Goal: Task Accomplishment & Management: Complete application form

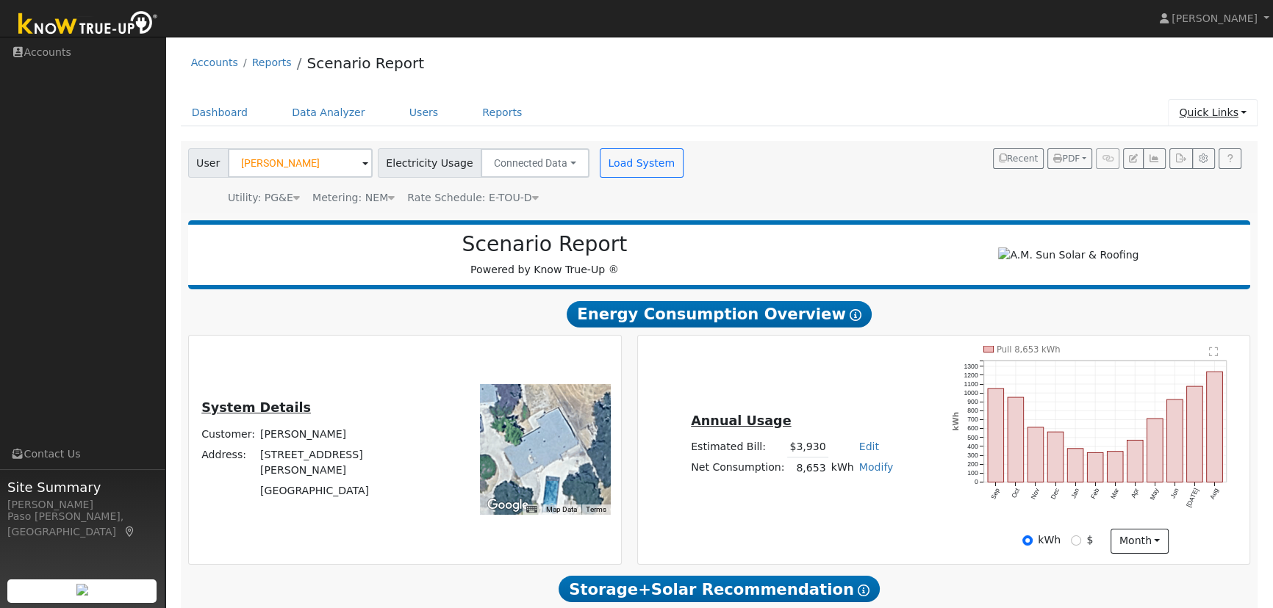
click at [1213, 111] on link "Quick Links" at bounding box center [1213, 112] width 90 height 27
click at [1168, 140] on link "Quick Add" at bounding box center [1182, 144] width 149 height 21
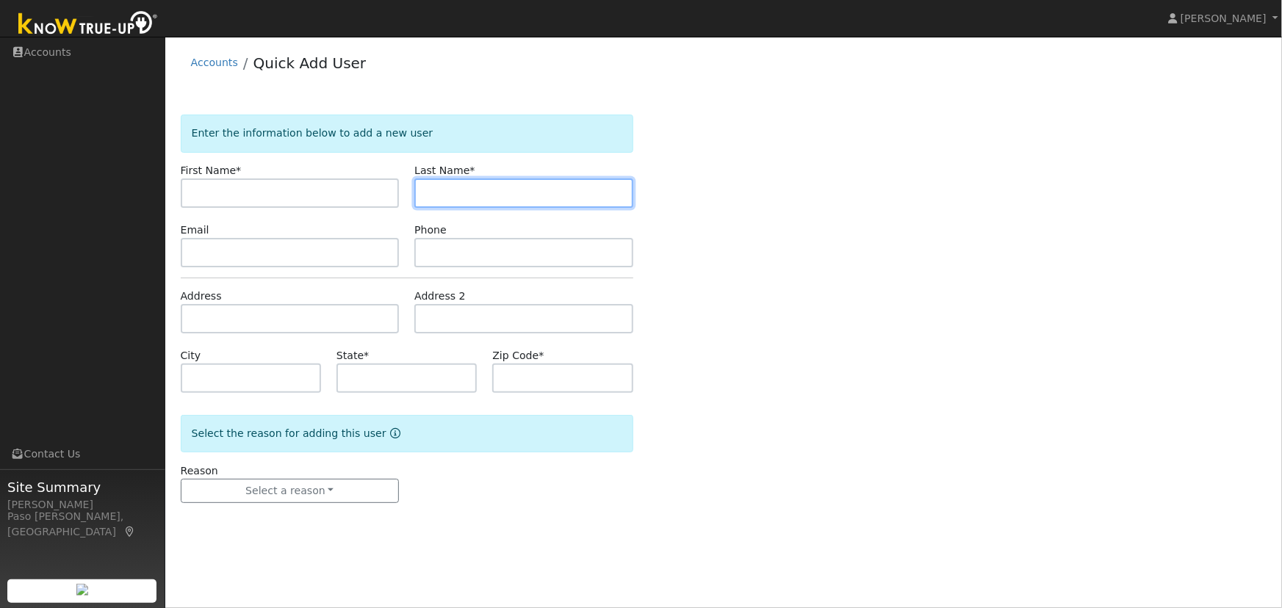
click at [482, 201] on input "text" at bounding box center [523, 193] width 219 height 29
paste input "Donald Sather"
drag, startPoint x: 464, startPoint y: 191, endPoint x: 414, endPoint y: 192, distance: 50.0
click at [414, 192] on input "Donald Sather" at bounding box center [523, 193] width 219 height 29
type input "Sather"
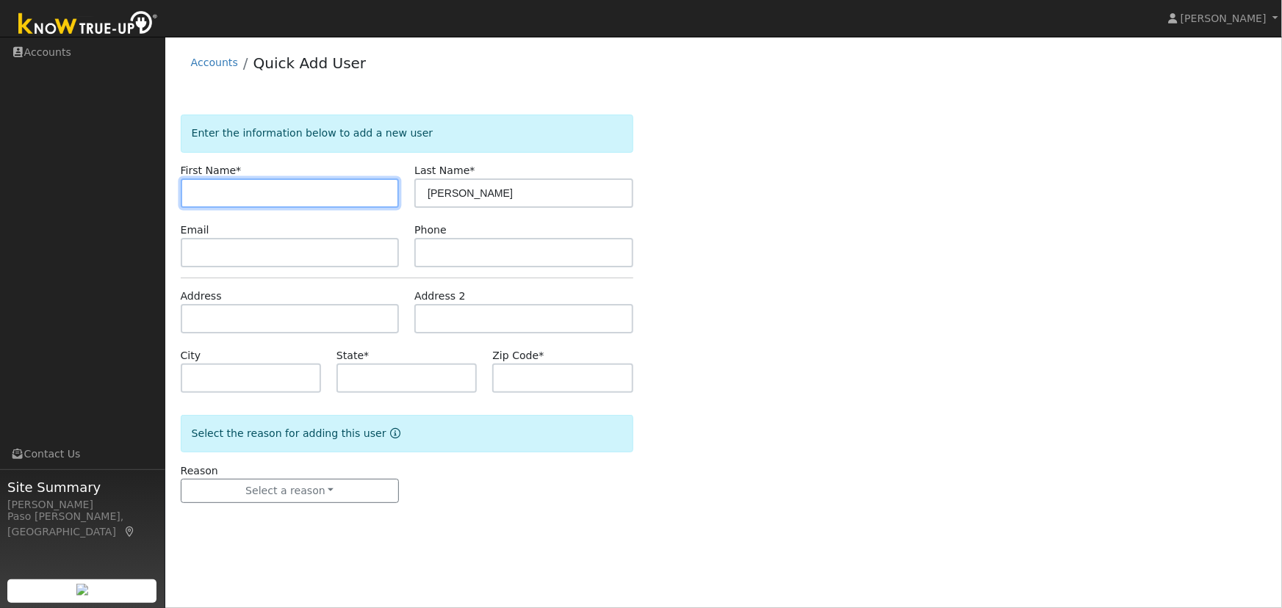
click at [272, 190] on input "text" at bounding box center [290, 193] width 219 height 29
paste input "Donald"
type input "Donald"
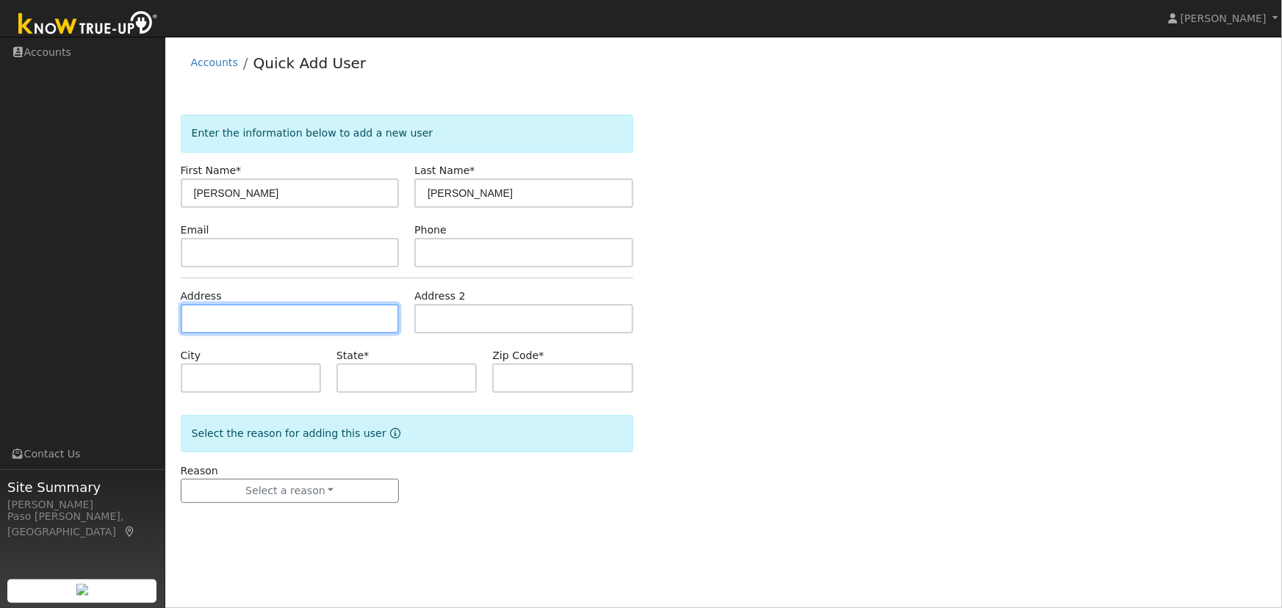
click at [206, 317] on input "text" at bounding box center [290, 318] width 219 height 29
paste input "889 Northampton Street, Cambria, California 93428"
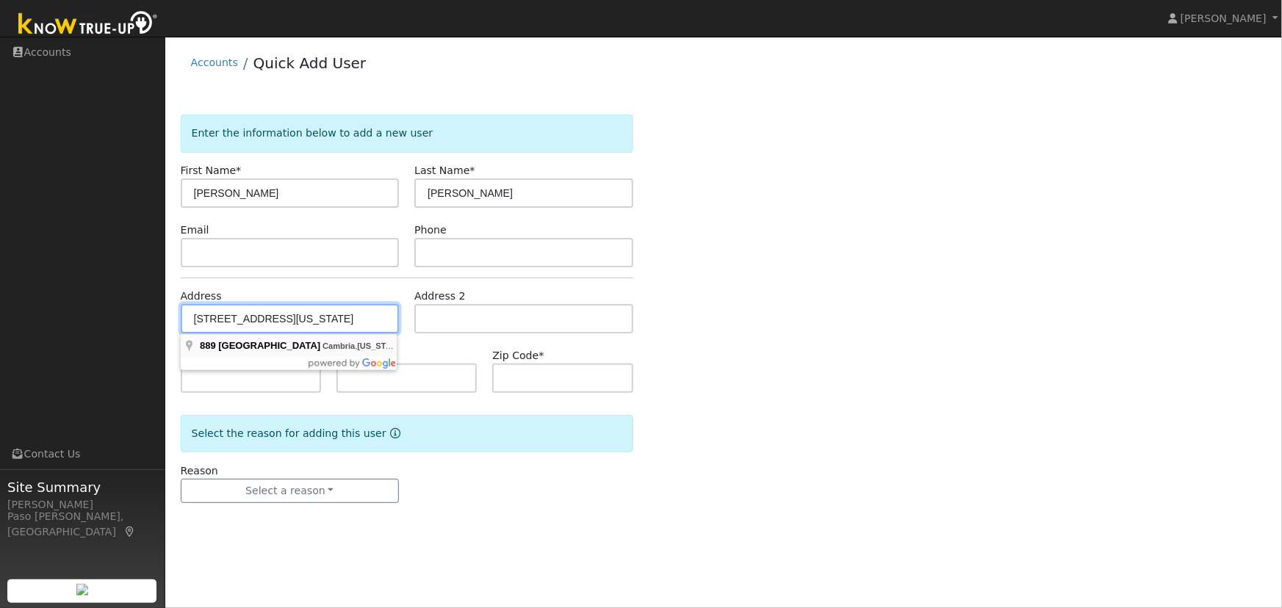
type input "889 Northampton Street"
type input "Cambria"
type input "CA"
type input "93428"
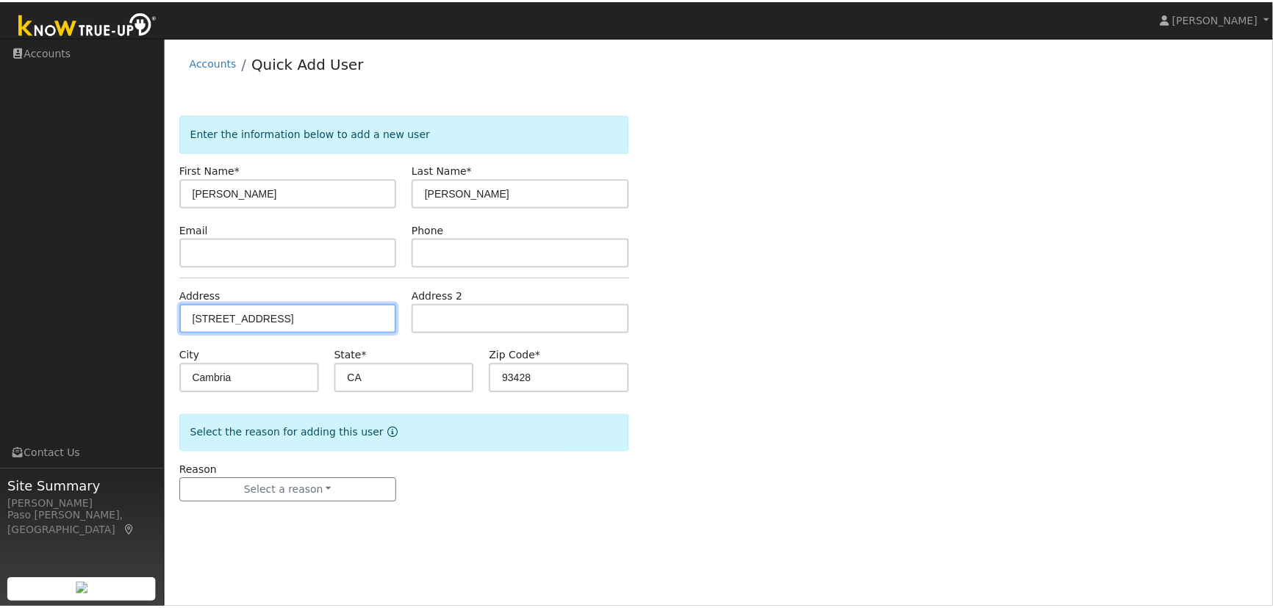
scroll to position [0, 0]
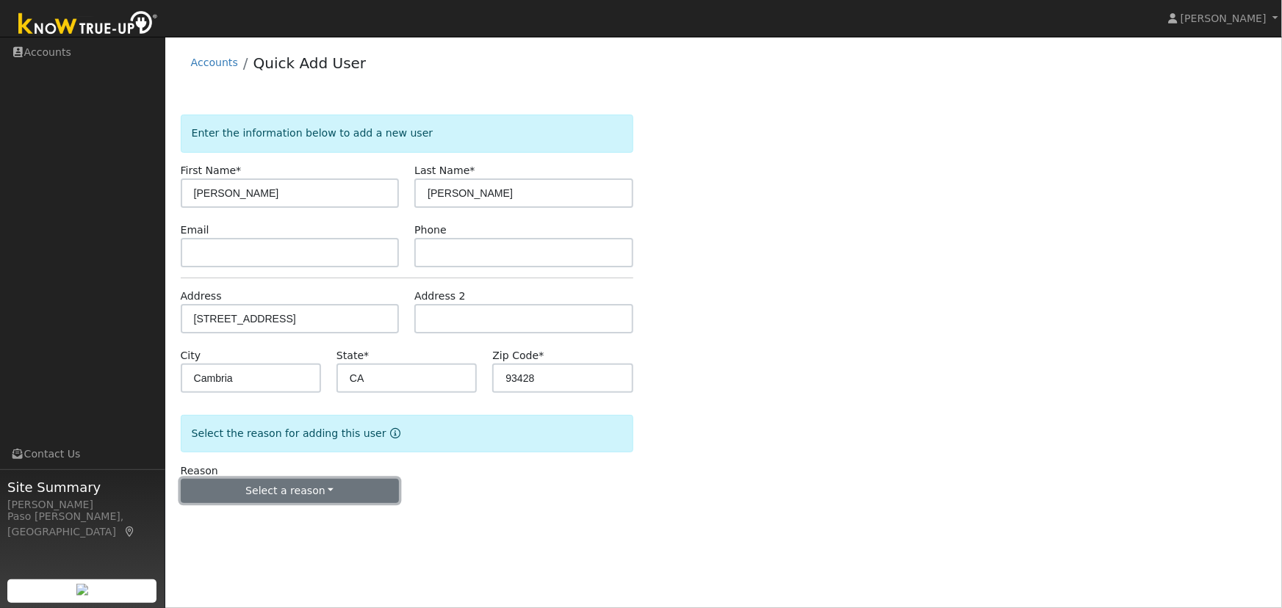
click at [345, 493] on button "Select a reason" at bounding box center [290, 491] width 219 height 25
click at [270, 520] on link "New lead" at bounding box center [262, 521] width 162 height 21
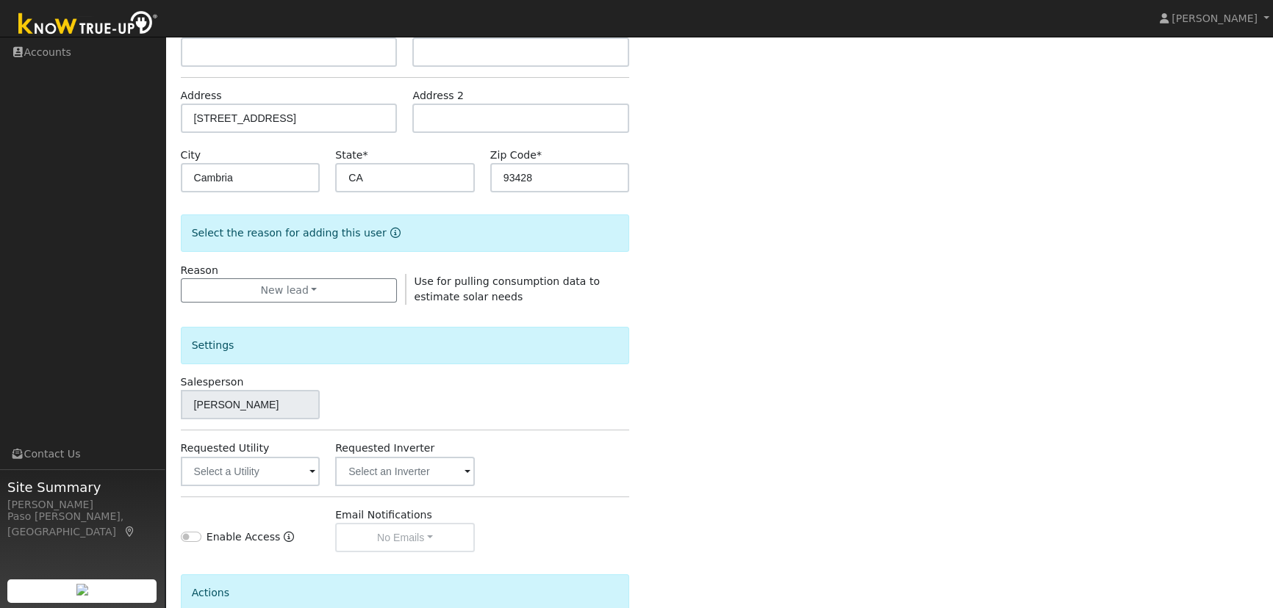
scroll to position [342, 0]
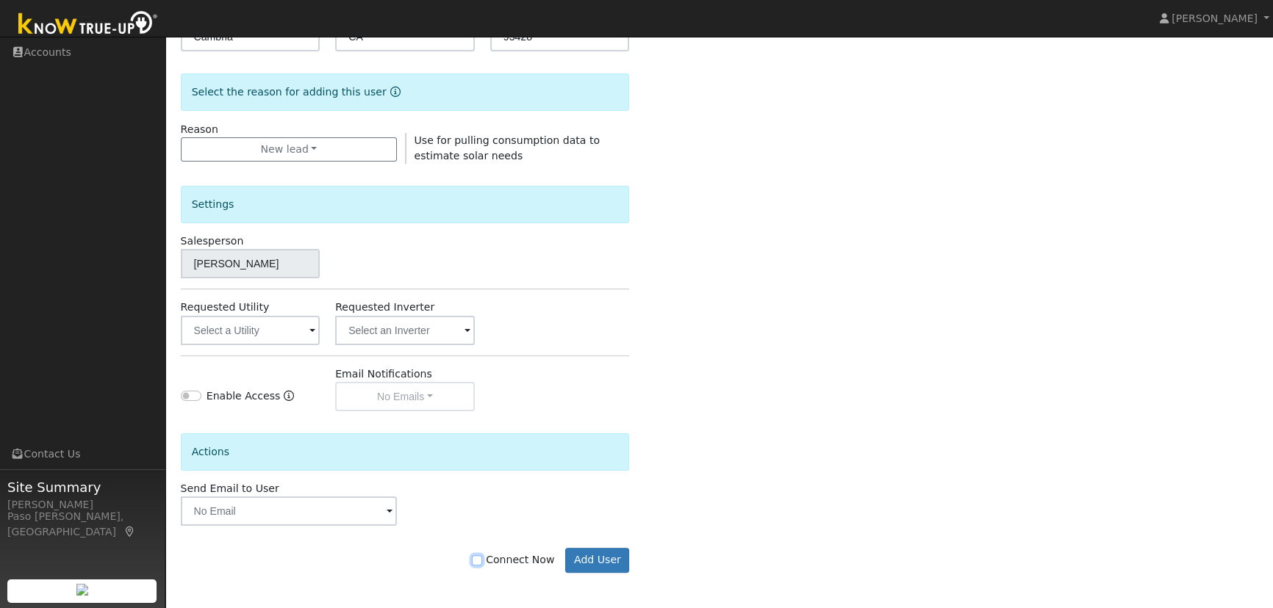
click at [482, 558] on input "Connect Now" at bounding box center [477, 560] width 10 height 10
checkbox input "true"
click at [589, 563] on button "Add User" at bounding box center [597, 560] width 64 height 25
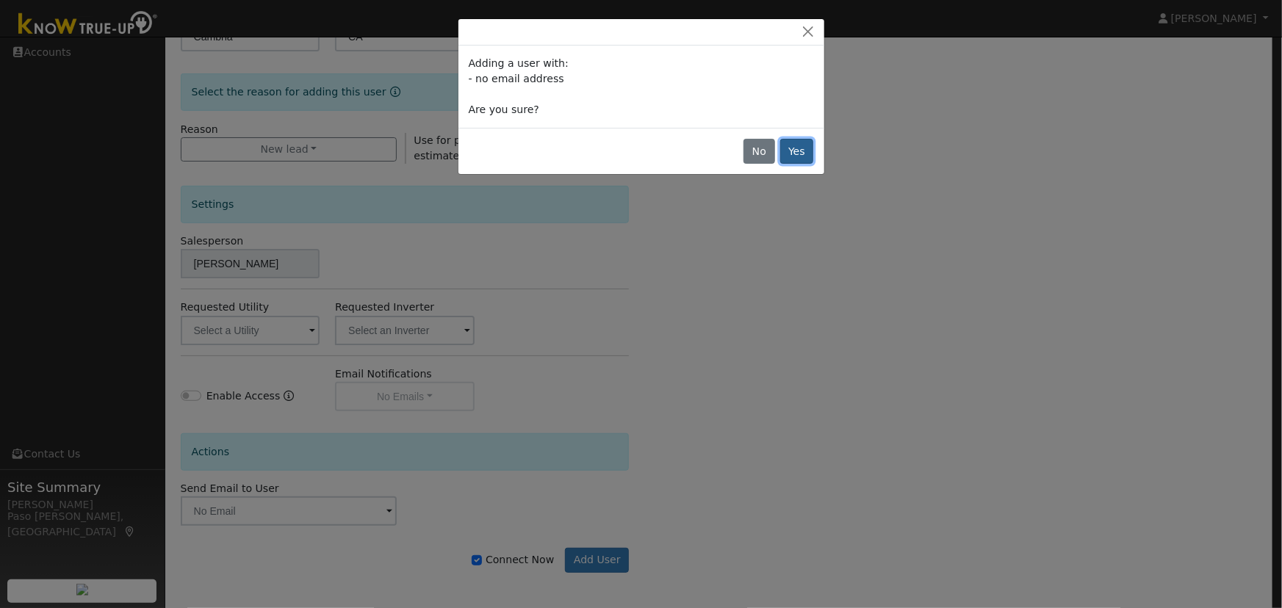
click at [807, 152] on button "Yes" at bounding box center [797, 151] width 34 height 25
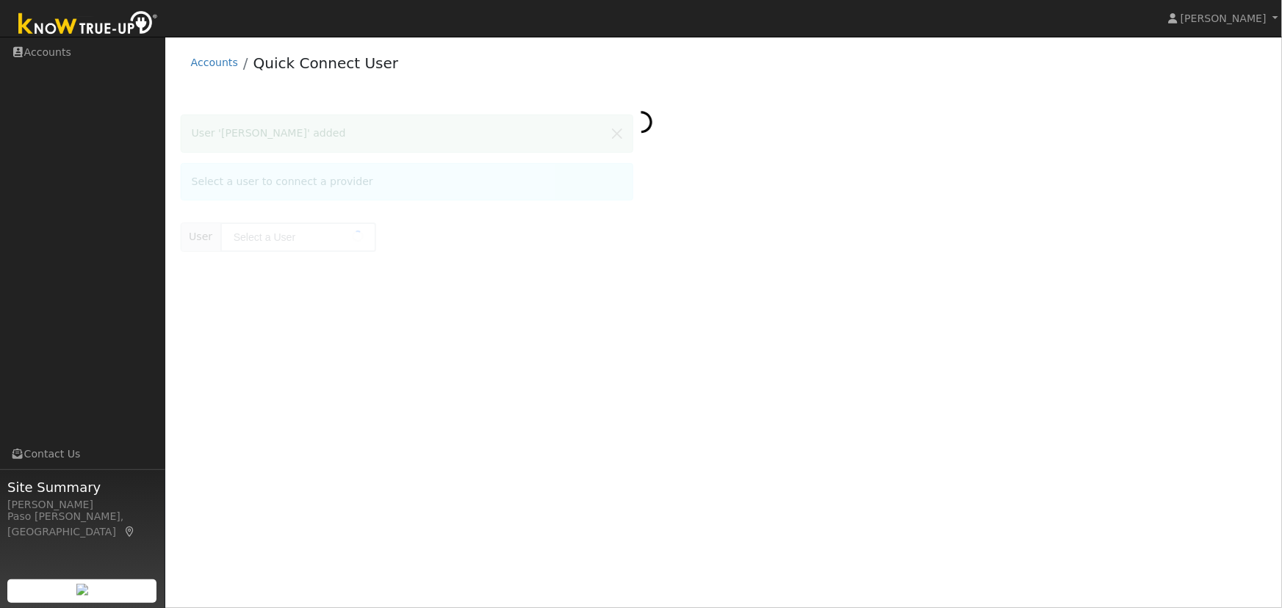
type input "[PERSON_NAME]"
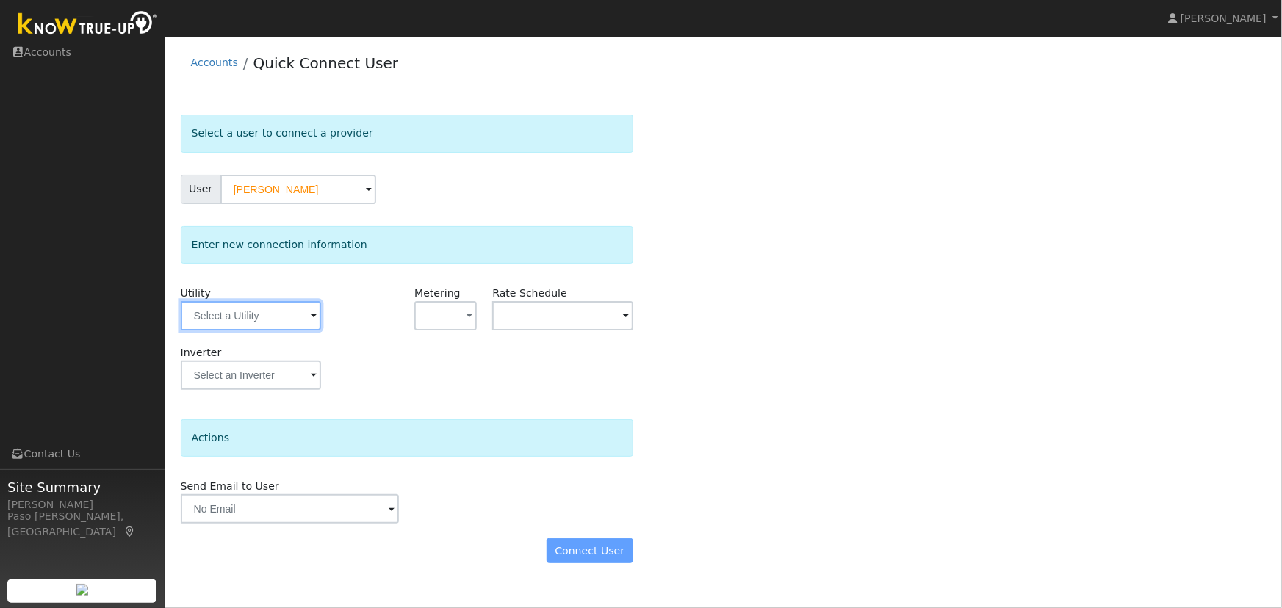
click at [270, 311] on input "text" at bounding box center [251, 315] width 140 height 29
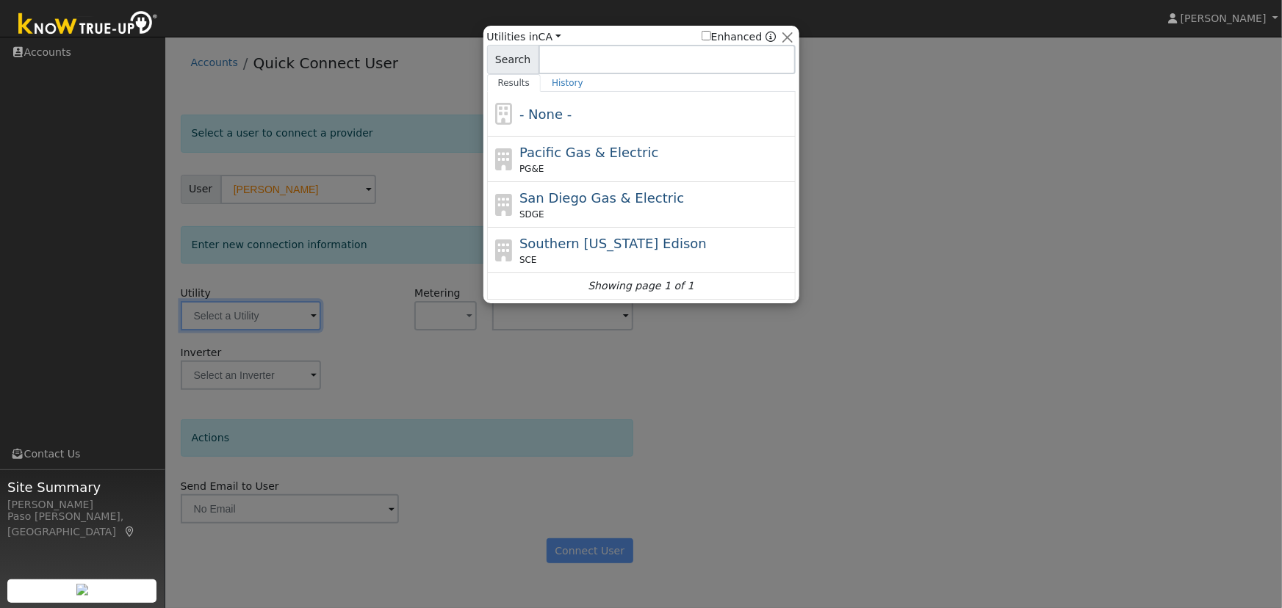
click at [575, 156] on span "Pacific Gas & Electric" at bounding box center [588, 152] width 139 height 15
type input "PG&E"
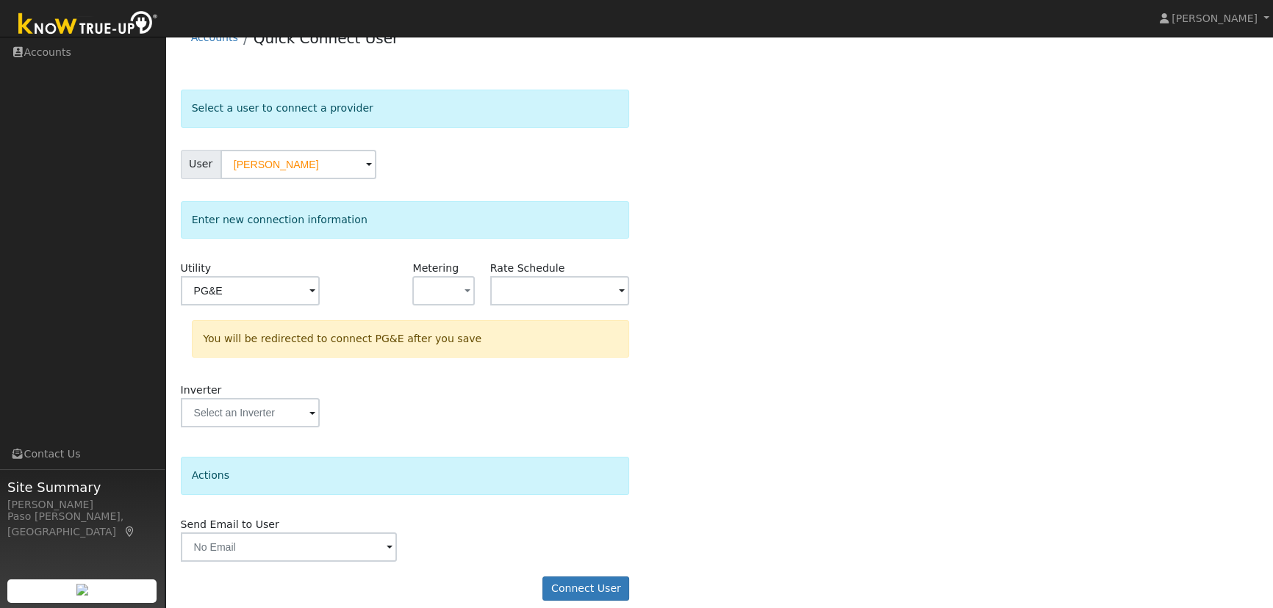
scroll to position [39, 0]
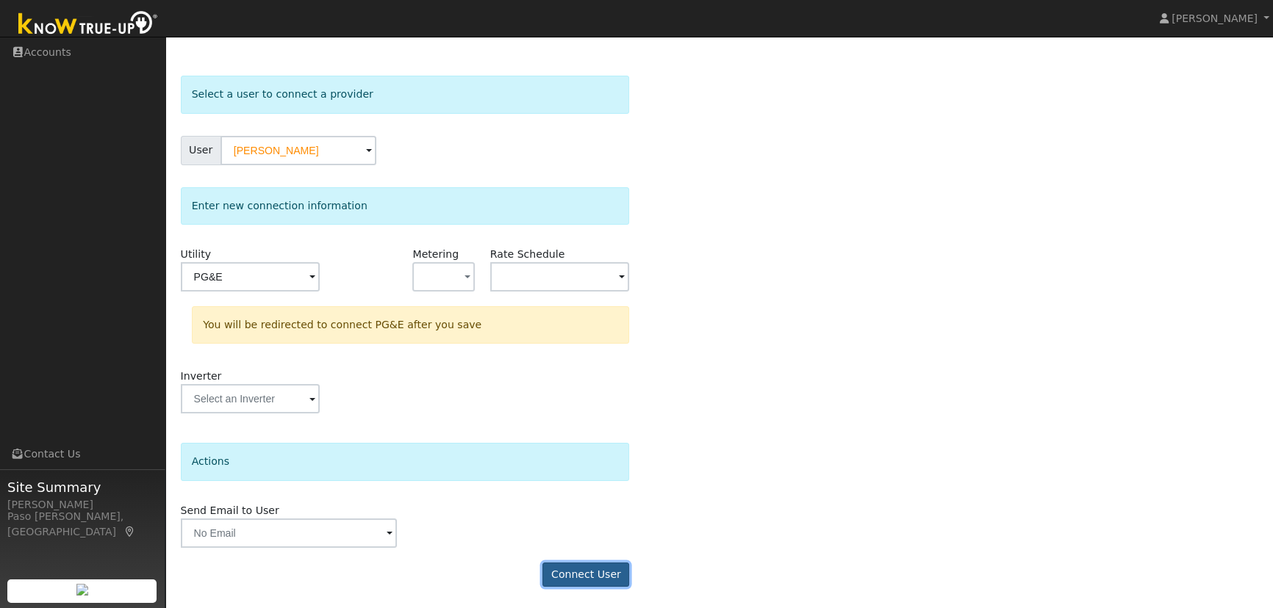
click at [587, 577] on button "Connect User" at bounding box center [585, 575] width 87 height 25
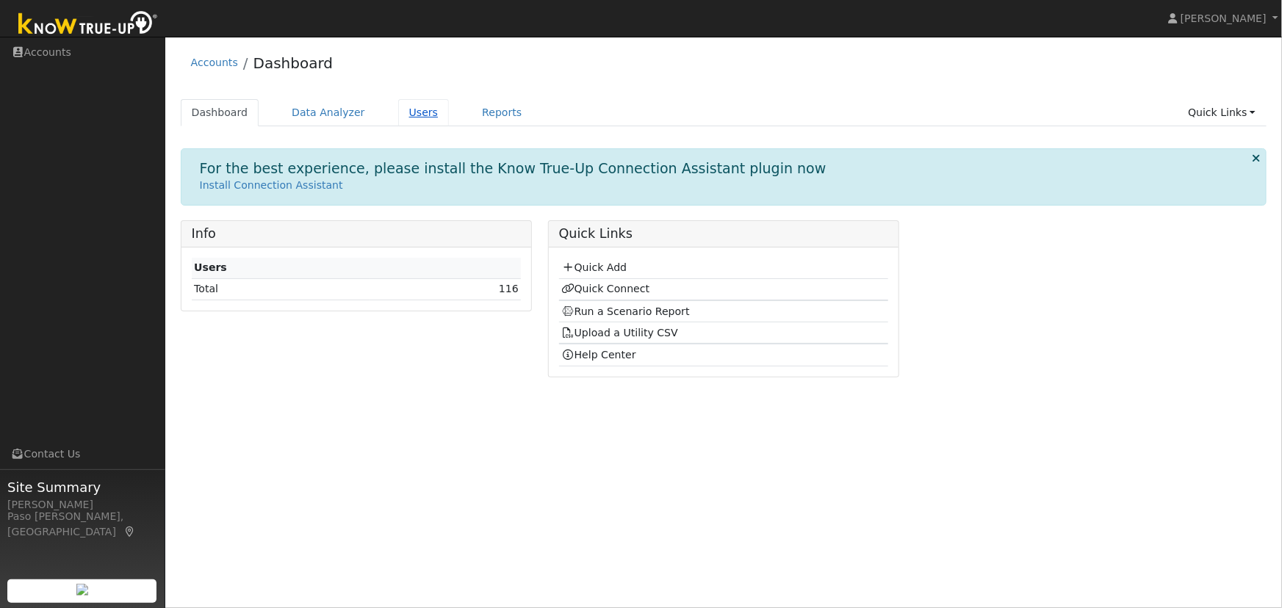
click at [401, 115] on link "Users" at bounding box center [423, 112] width 51 height 27
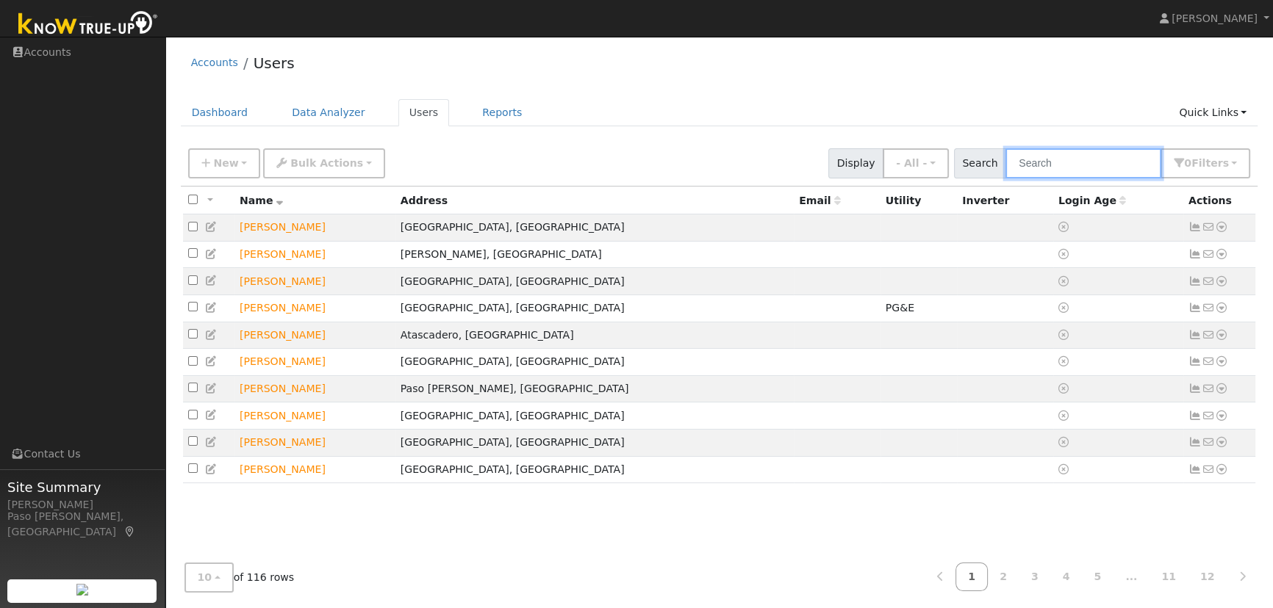
click at [1060, 162] on input "text" at bounding box center [1083, 163] width 156 height 30
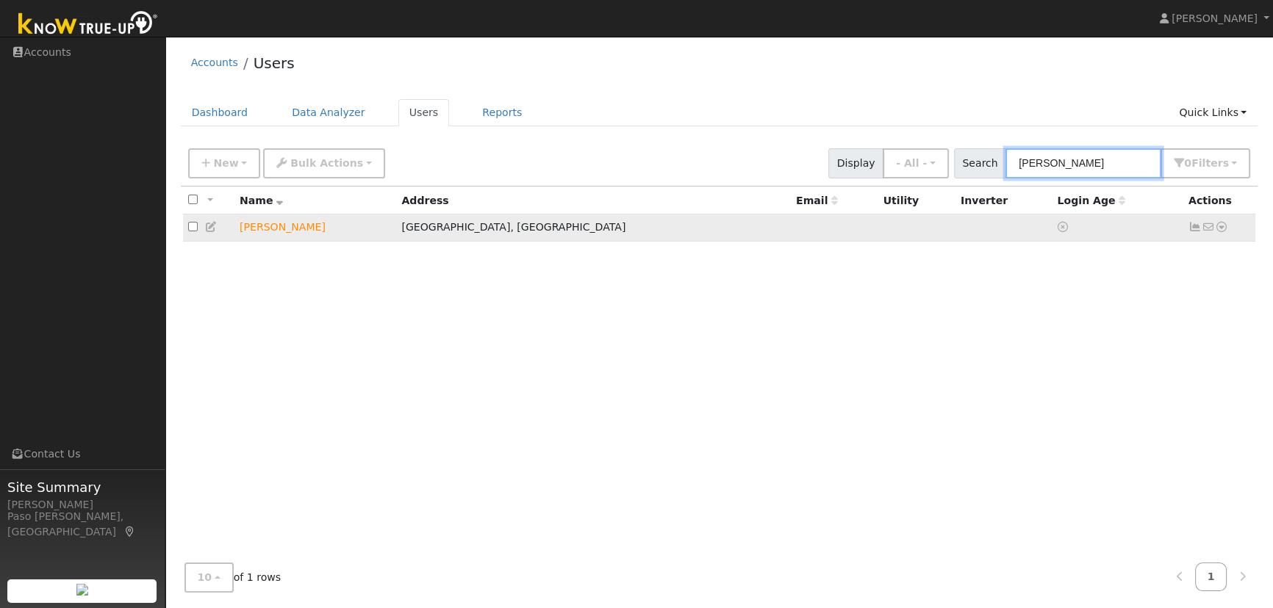
type input "[PERSON_NAME]"
click at [1226, 220] on td "No email address Send Email... Data Analyzer Reports Scenario Health Check Ener…" at bounding box center [1219, 228] width 73 height 27
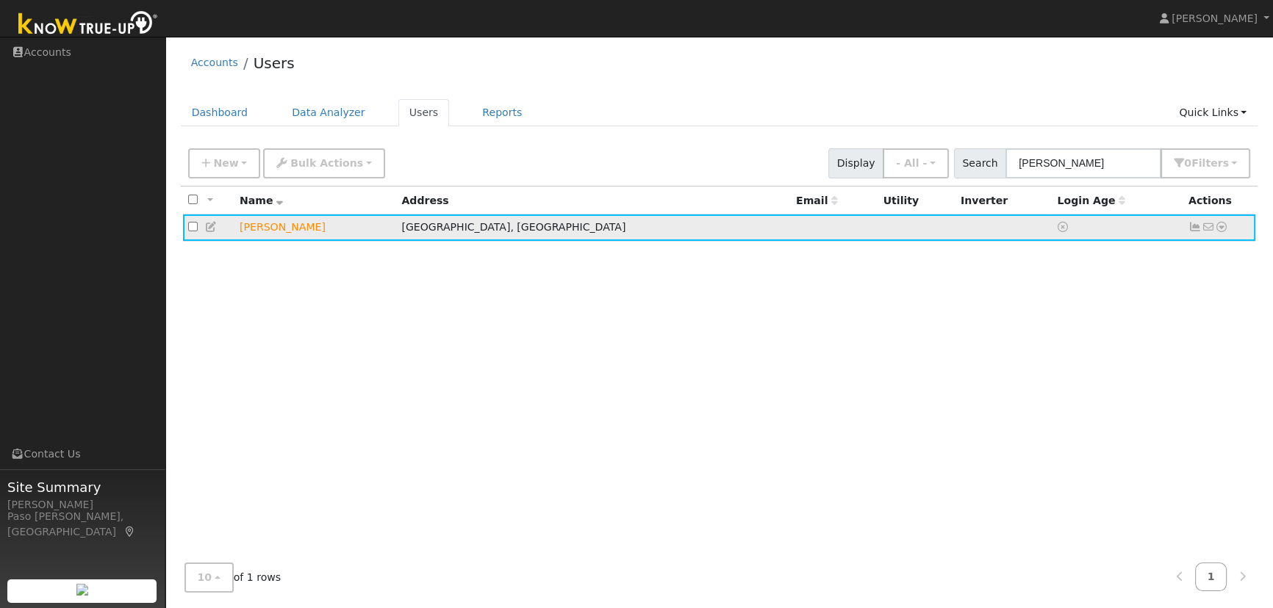
click at [1222, 230] on icon at bounding box center [1221, 227] width 13 height 10
click at [1190, 262] on link "Data Analyzer" at bounding box center [1173, 252] width 107 height 21
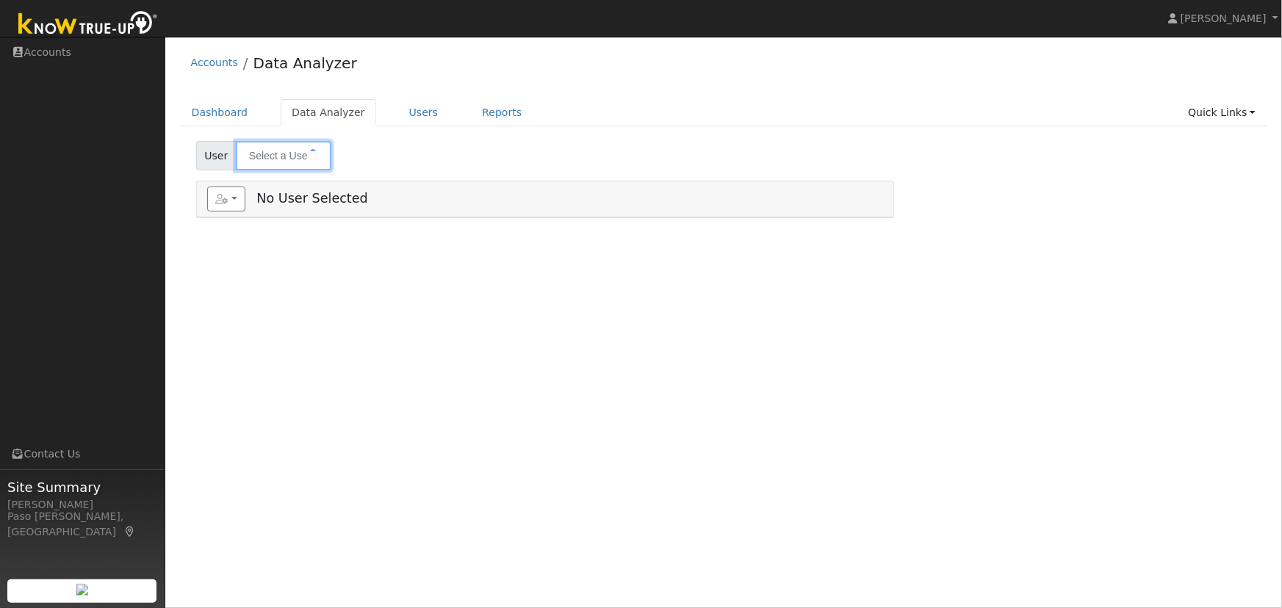
type input "[PERSON_NAME]"
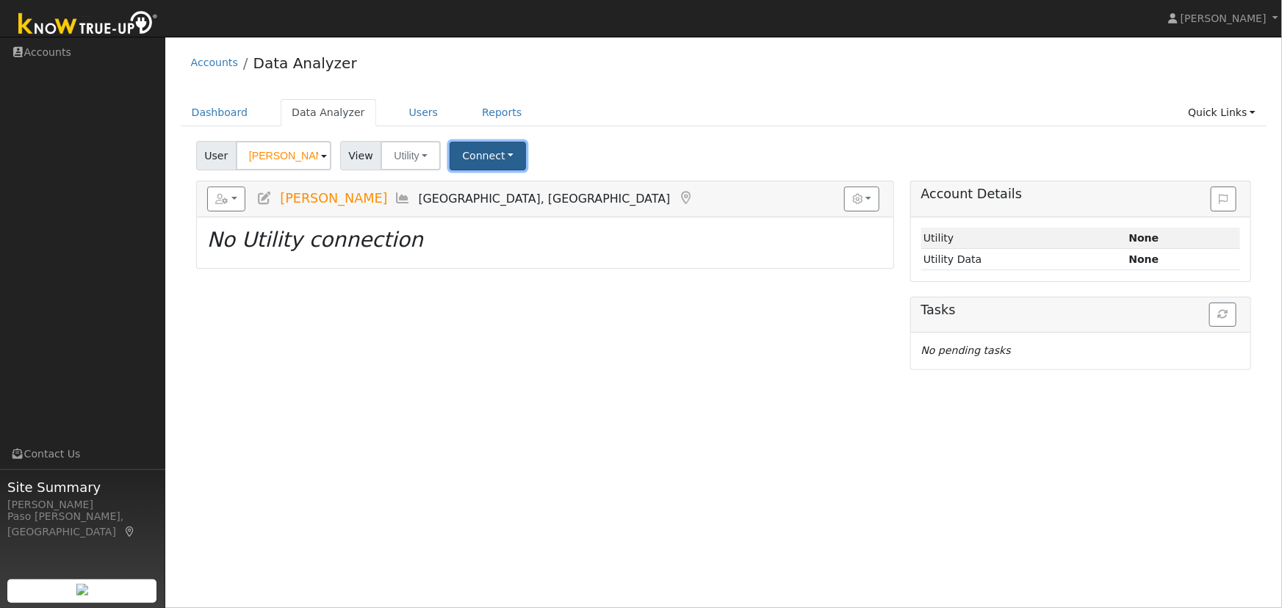
click at [484, 154] on button "Connect" at bounding box center [488, 156] width 76 height 29
click at [492, 220] on link "Quick Connect" at bounding box center [508, 219] width 115 height 21
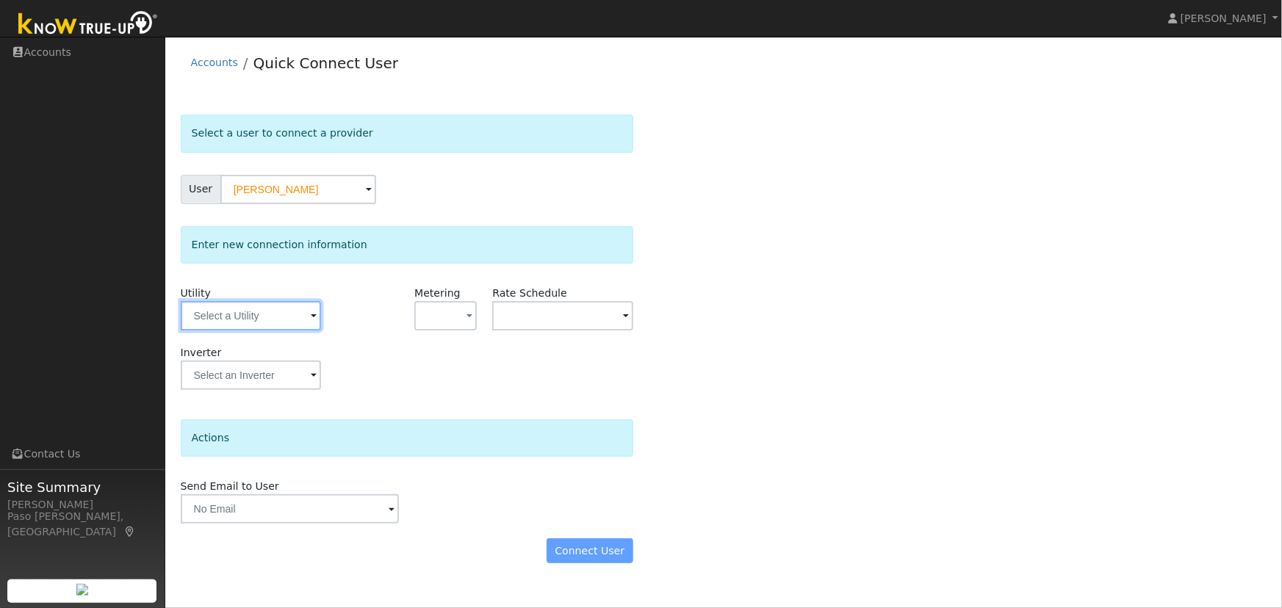
click at [301, 318] on input "text" at bounding box center [251, 315] width 140 height 29
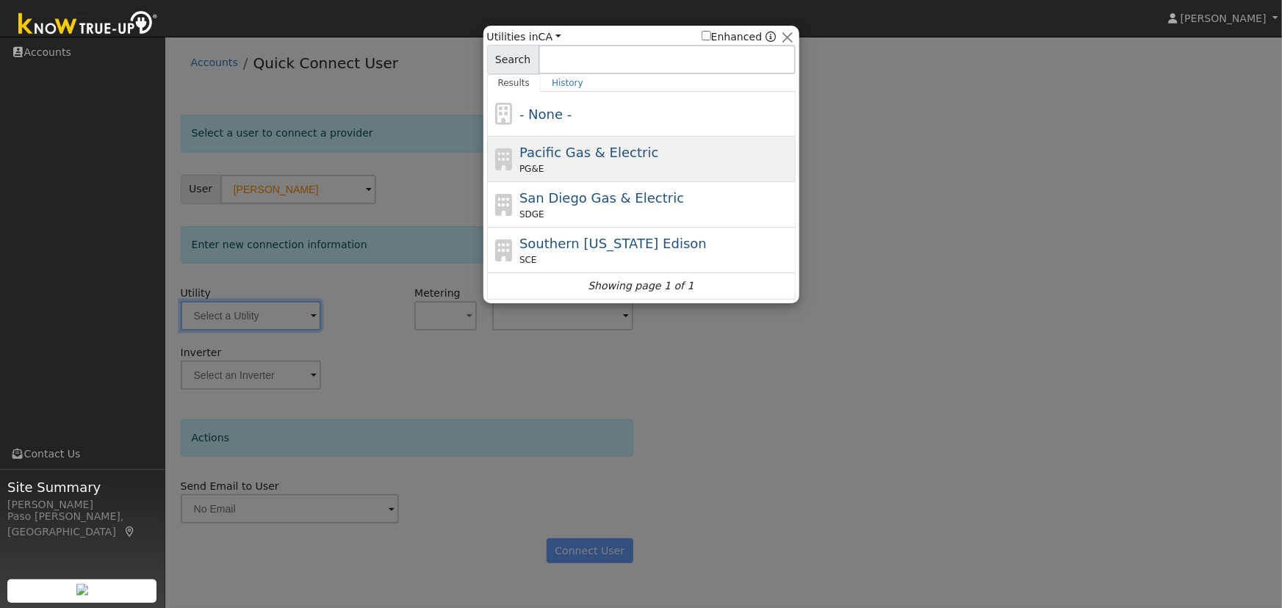
click at [572, 159] on span "Pacific Gas & Electric" at bounding box center [588, 152] width 139 height 15
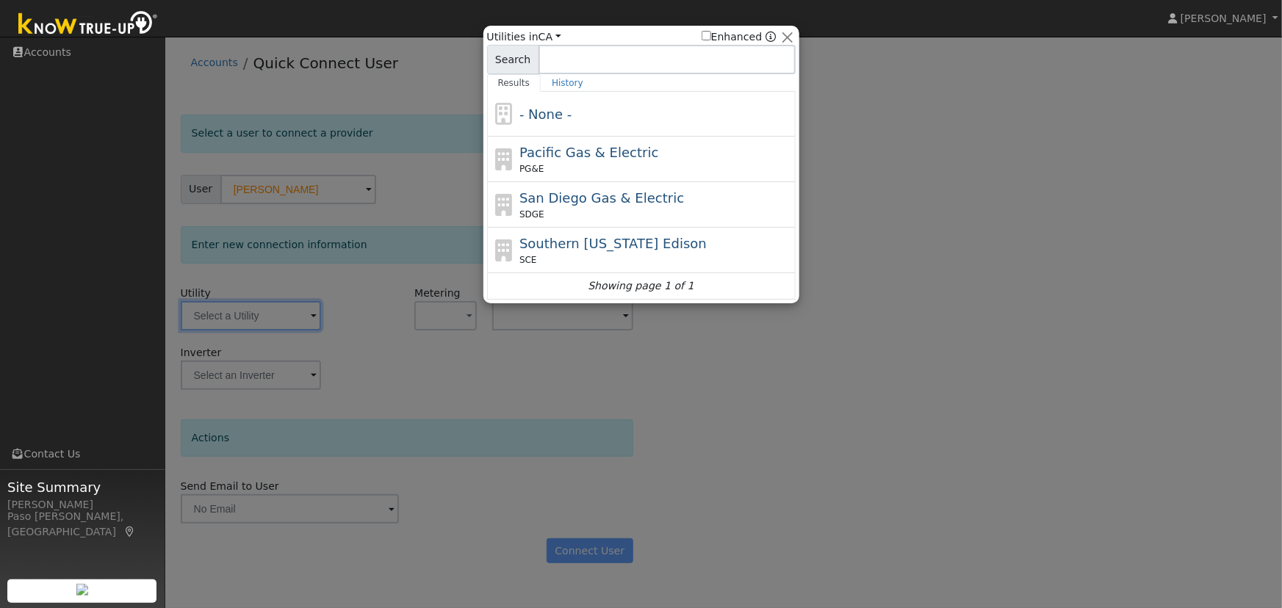
type input "PG&E"
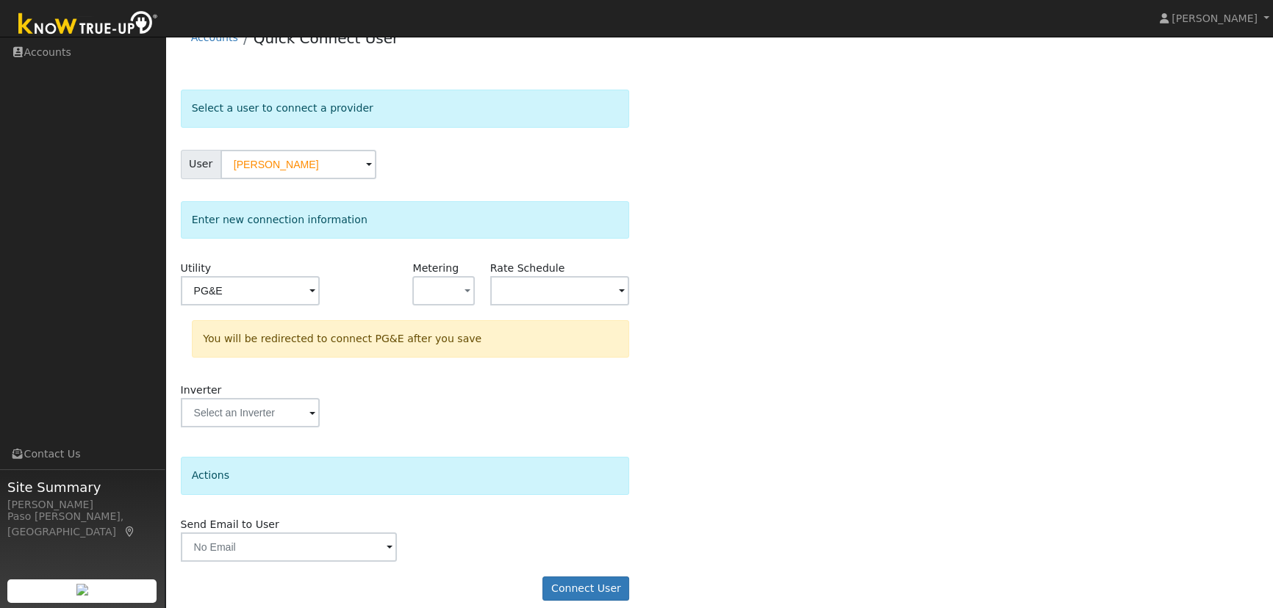
scroll to position [39, 0]
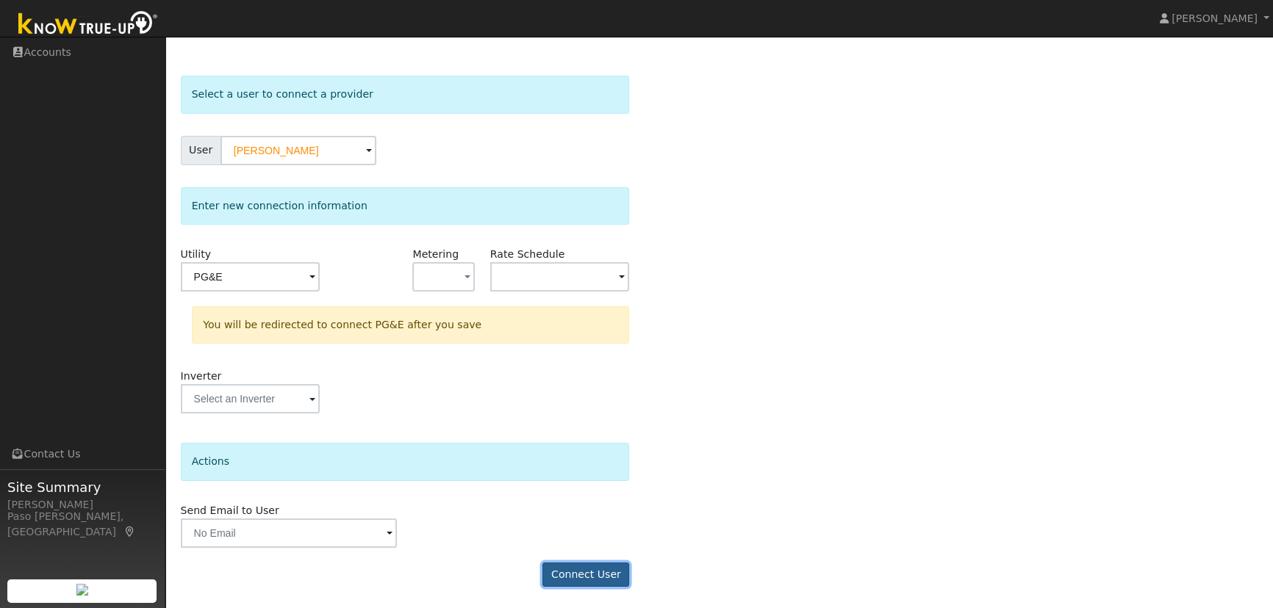
click at [580, 578] on button "Connect User" at bounding box center [585, 575] width 87 height 25
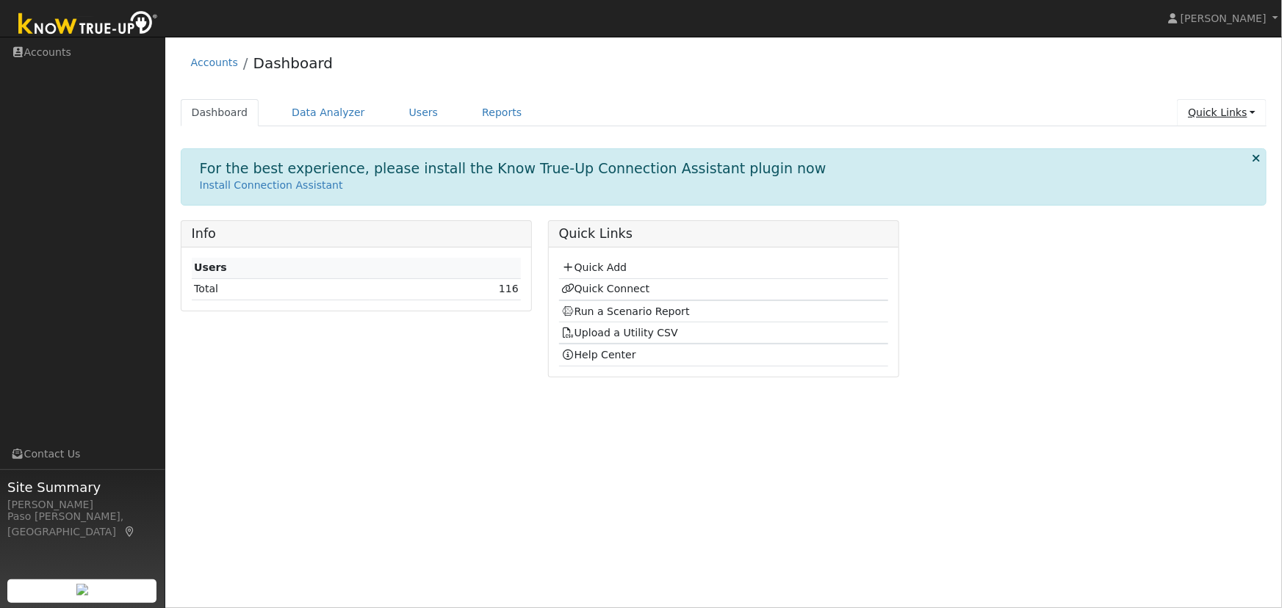
click at [1244, 112] on link "Quick Links" at bounding box center [1222, 112] width 90 height 27
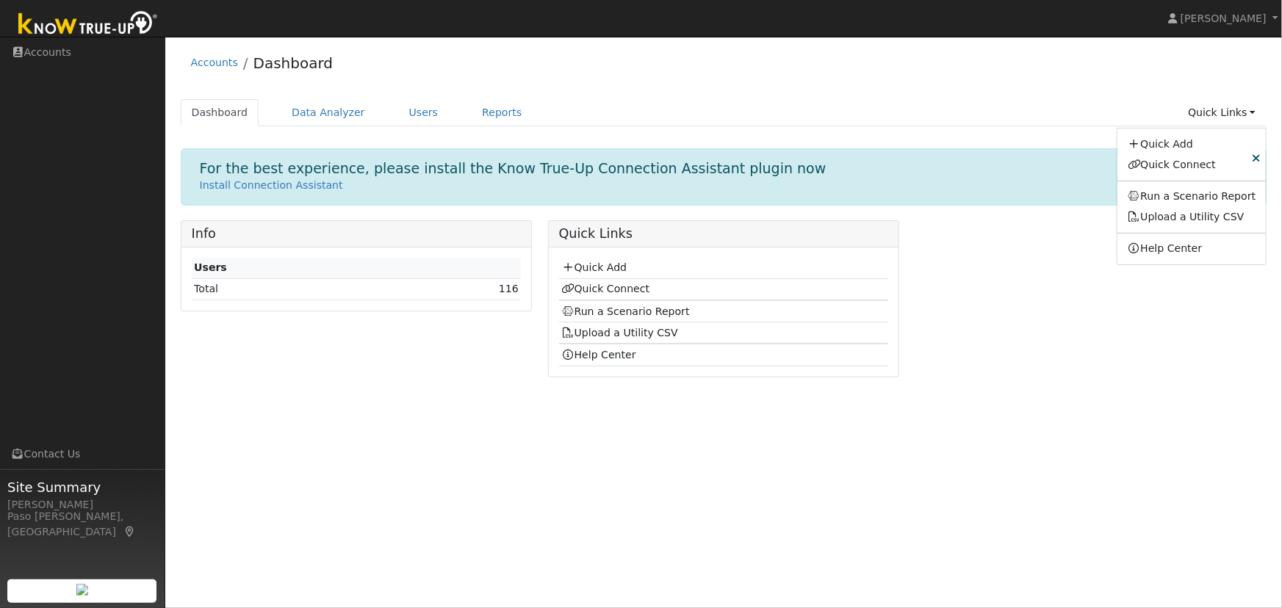
click at [803, 58] on div "Accounts Dashboard" at bounding box center [724, 66] width 1087 height 45
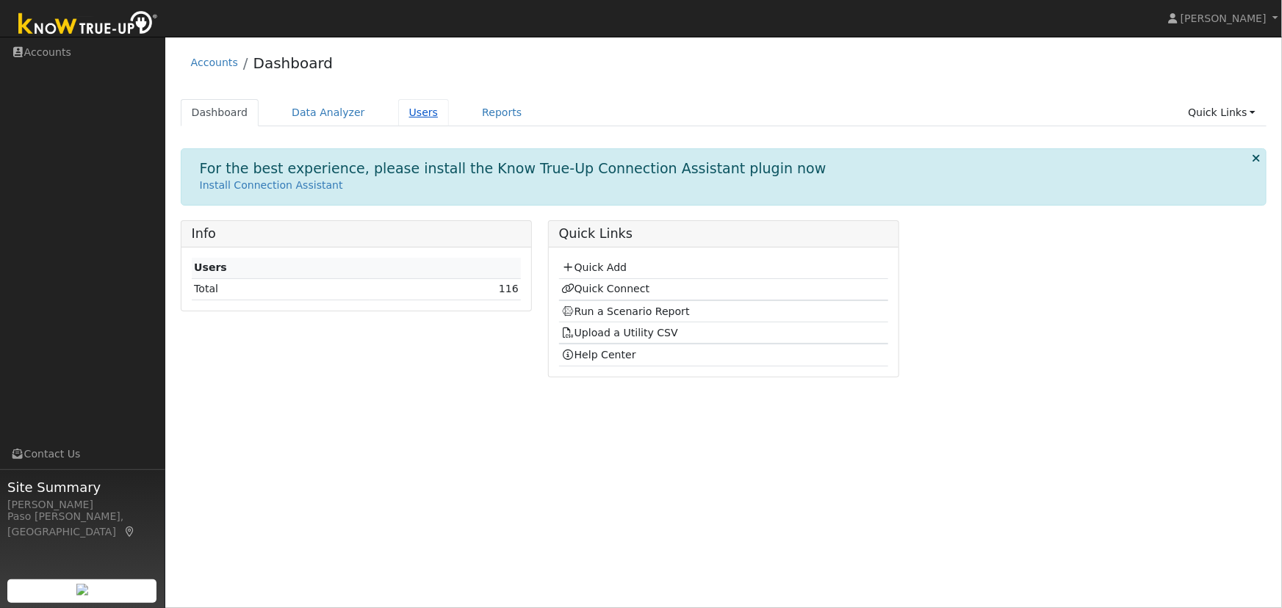
click at [399, 104] on link "Users" at bounding box center [423, 112] width 51 height 27
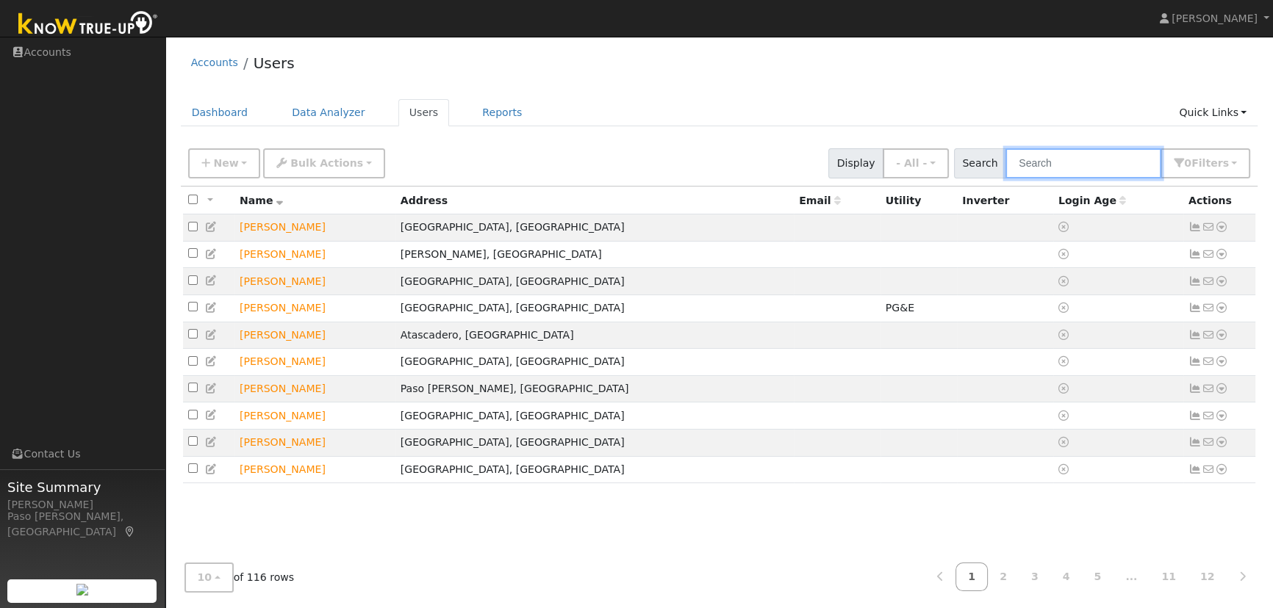
click at [1054, 168] on input "text" at bounding box center [1083, 163] width 156 height 30
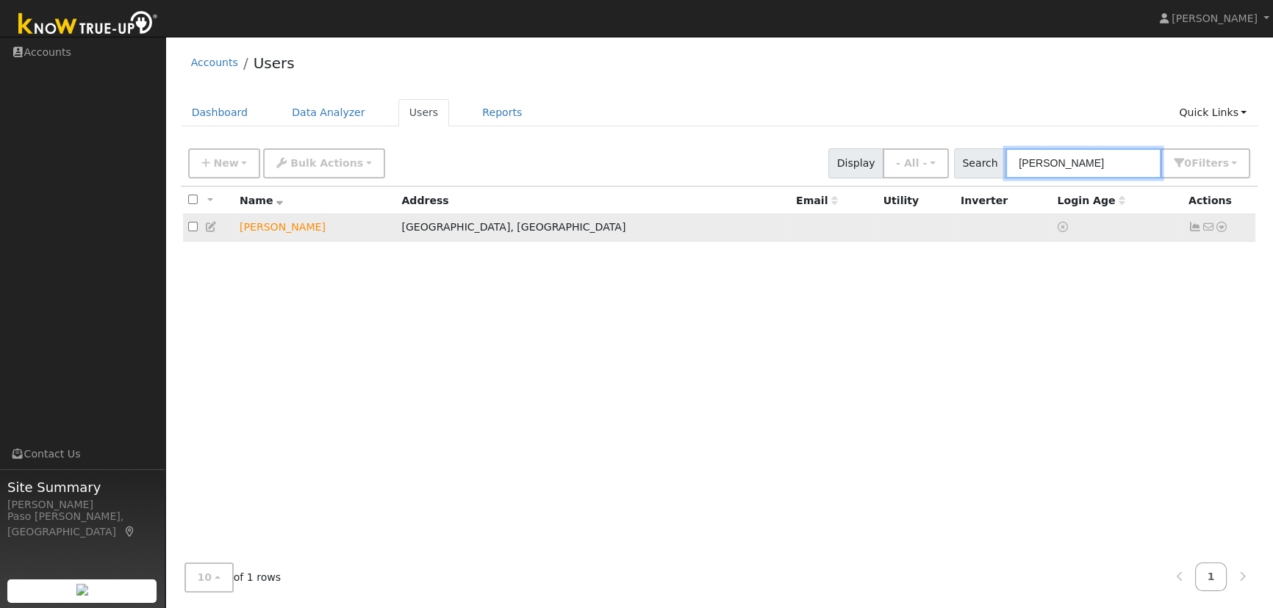
type input "sather"
click at [1221, 228] on icon at bounding box center [1221, 227] width 13 height 10
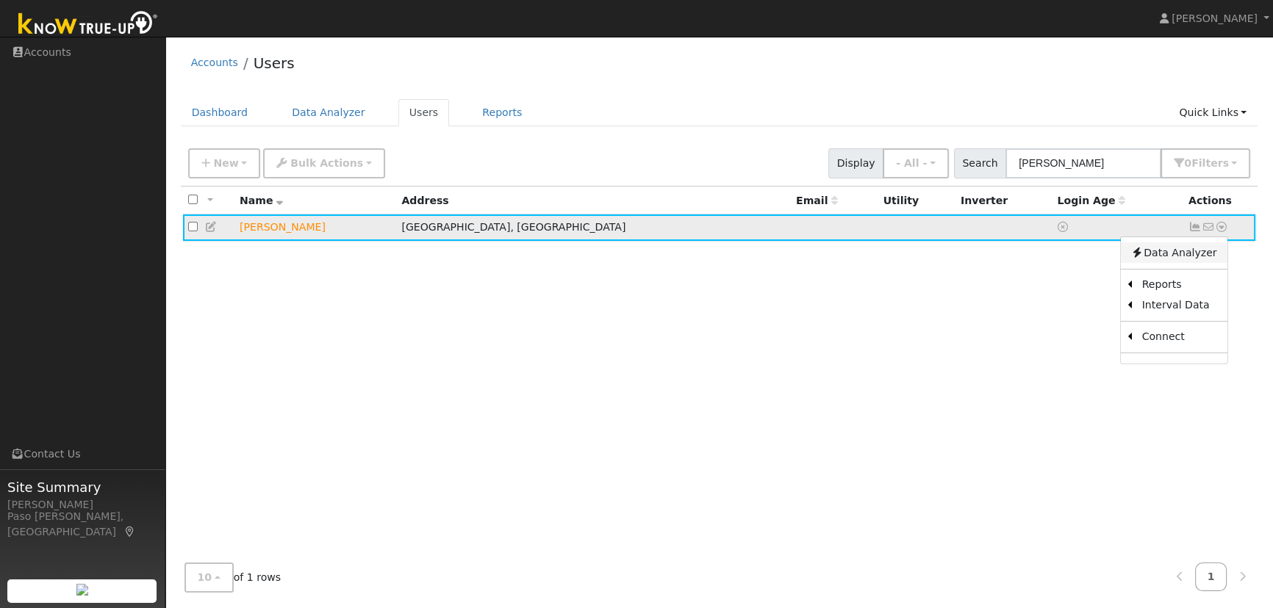
click at [1190, 251] on link "Data Analyzer" at bounding box center [1173, 252] width 107 height 21
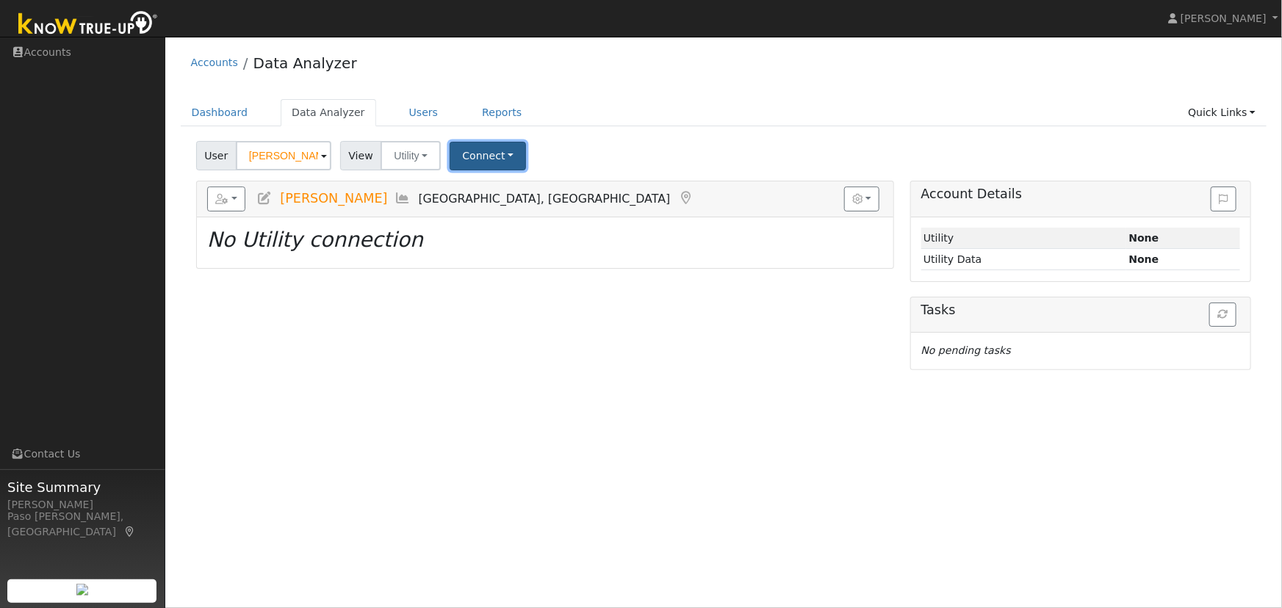
click at [497, 154] on button "Connect" at bounding box center [488, 156] width 76 height 29
click at [476, 215] on link "Quick Connect" at bounding box center [508, 219] width 115 height 21
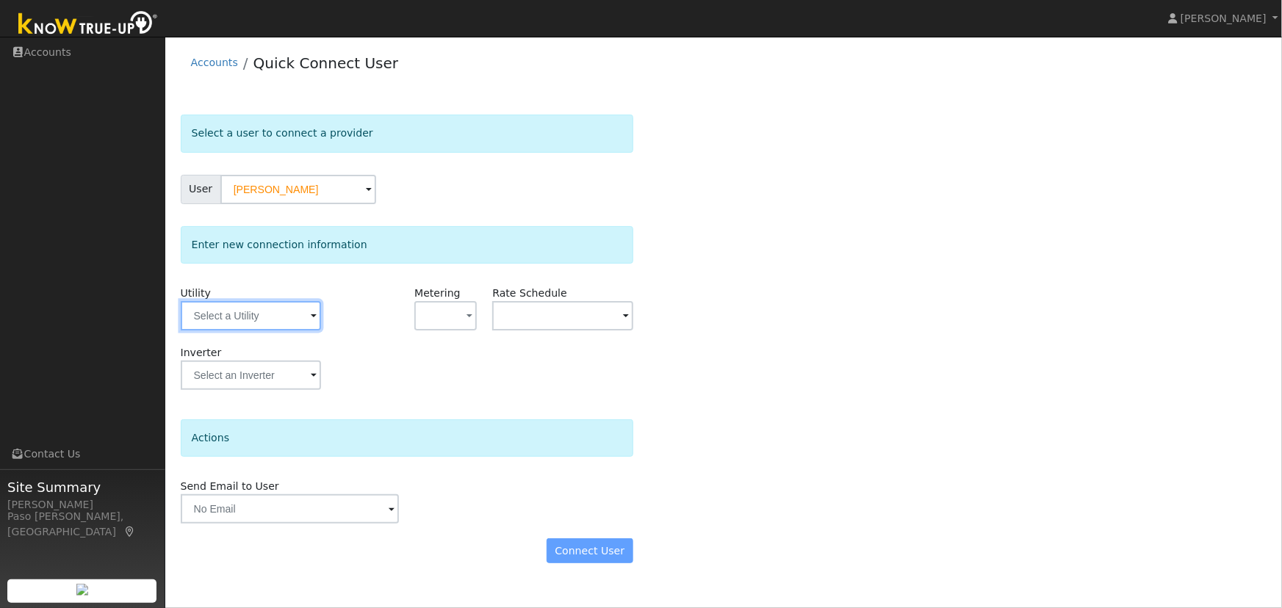
click at [280, 320] on input "text" at bounding box center [251, 315] width 140 height 29
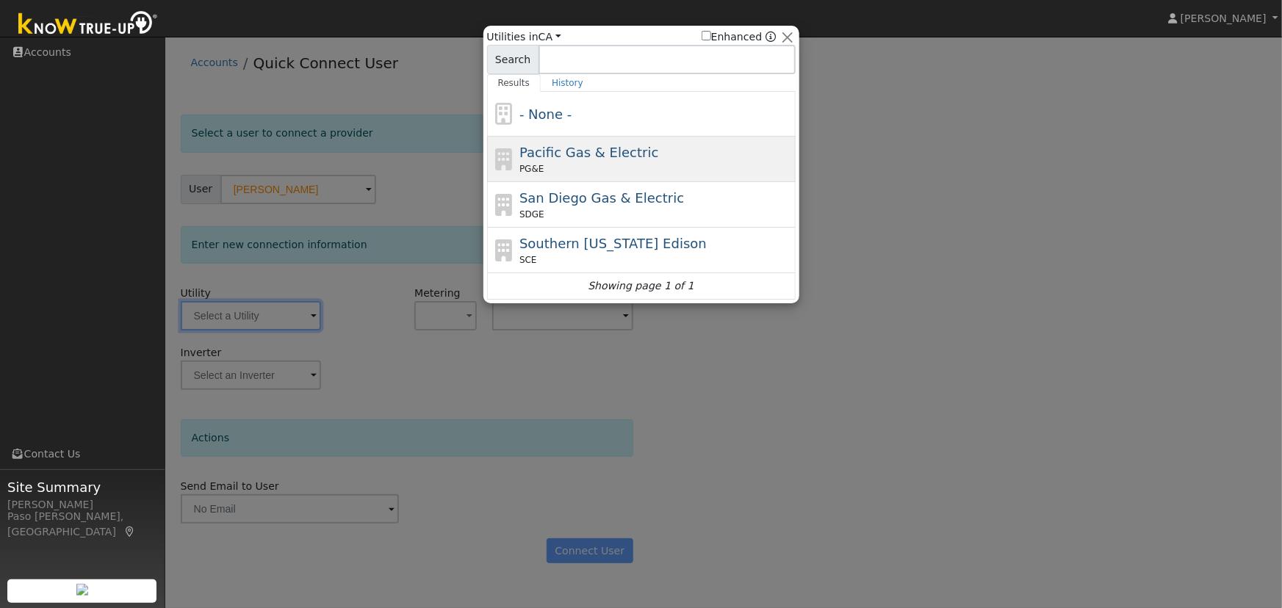
click at [548, 166] on div "PG&E" at bounding box center [655, 168] width 273 height 13
type input "PG&E"
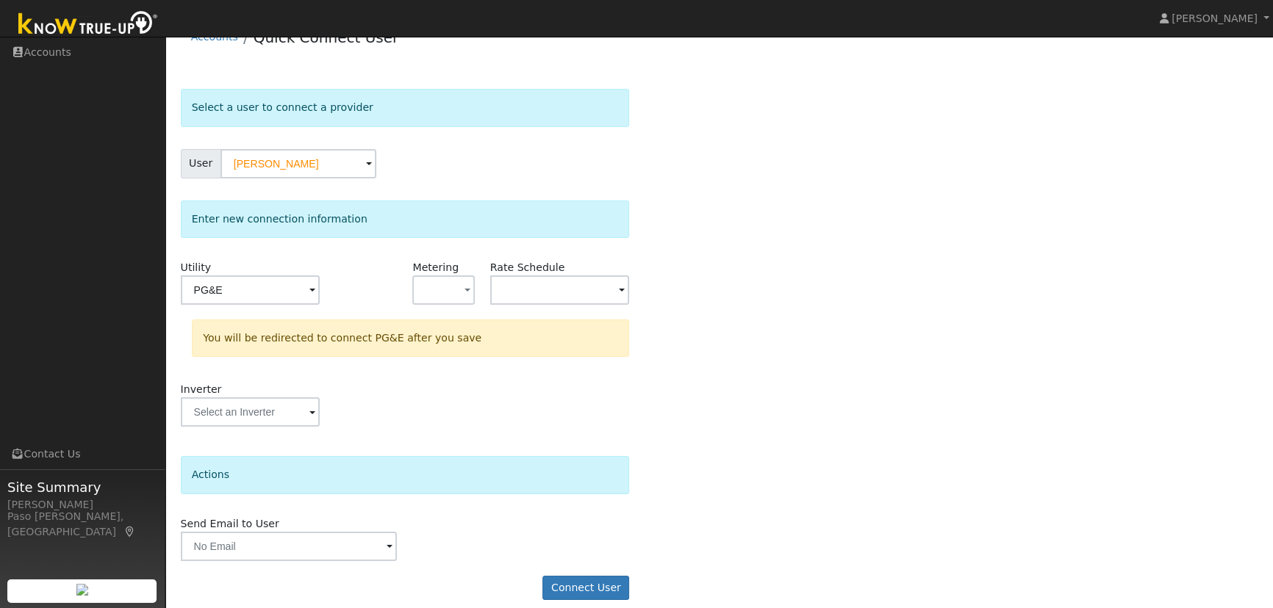
scroll to position [39, 0]
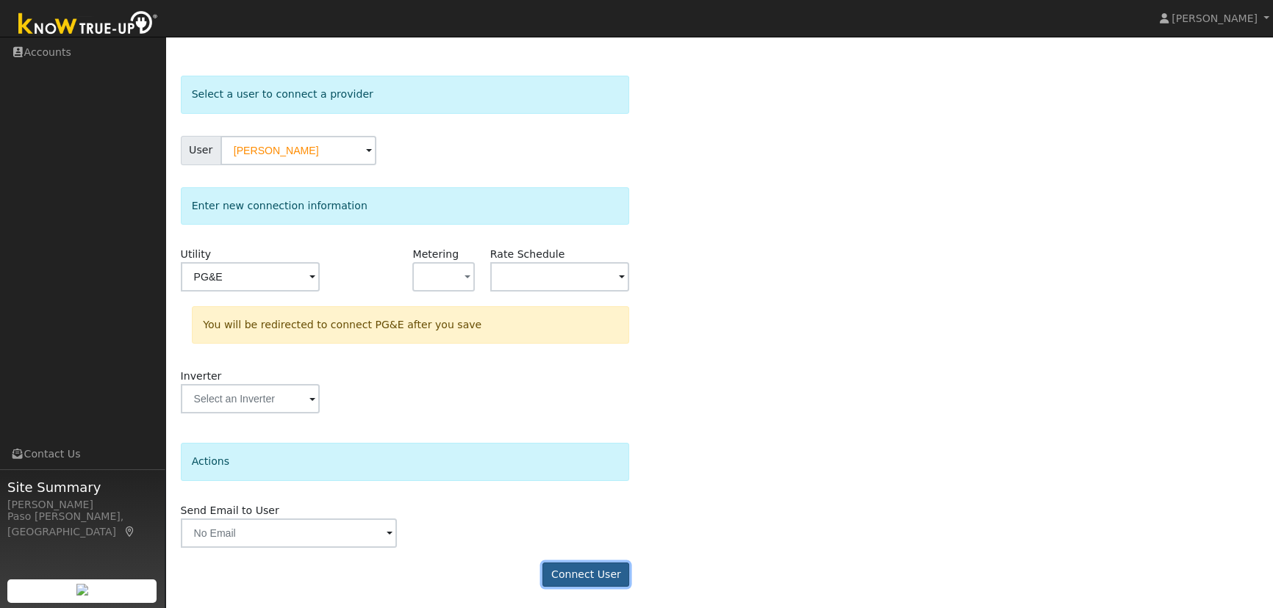
click at [593, 576] on button "Connect User" at bounding box center [585, 575] width 87 height 25
